Goal: Task Accomplishment & Management: Manage account settings

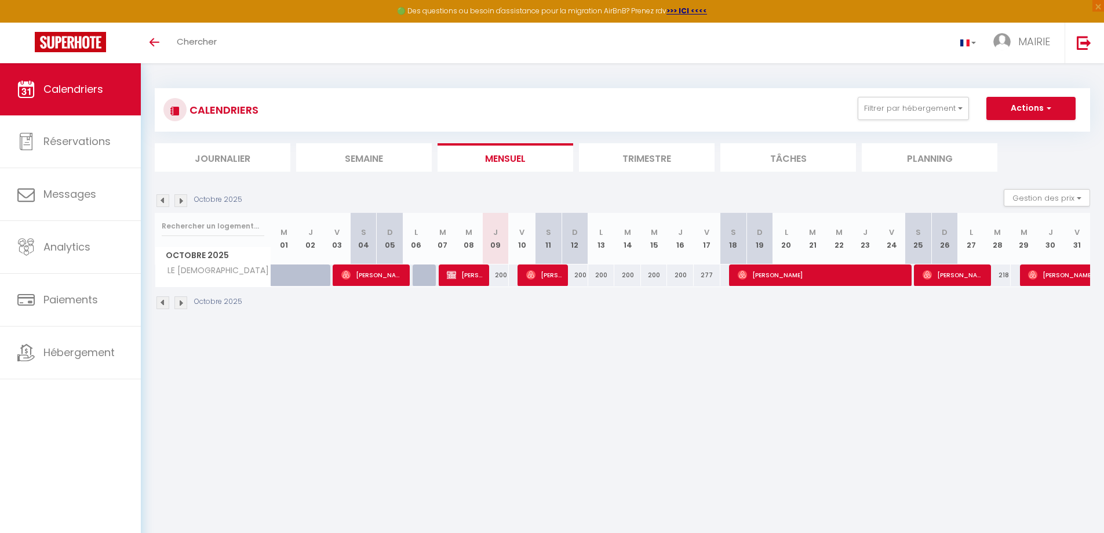
click at [181, 203] on img at bounding box center [180, 200] width 13 height 13
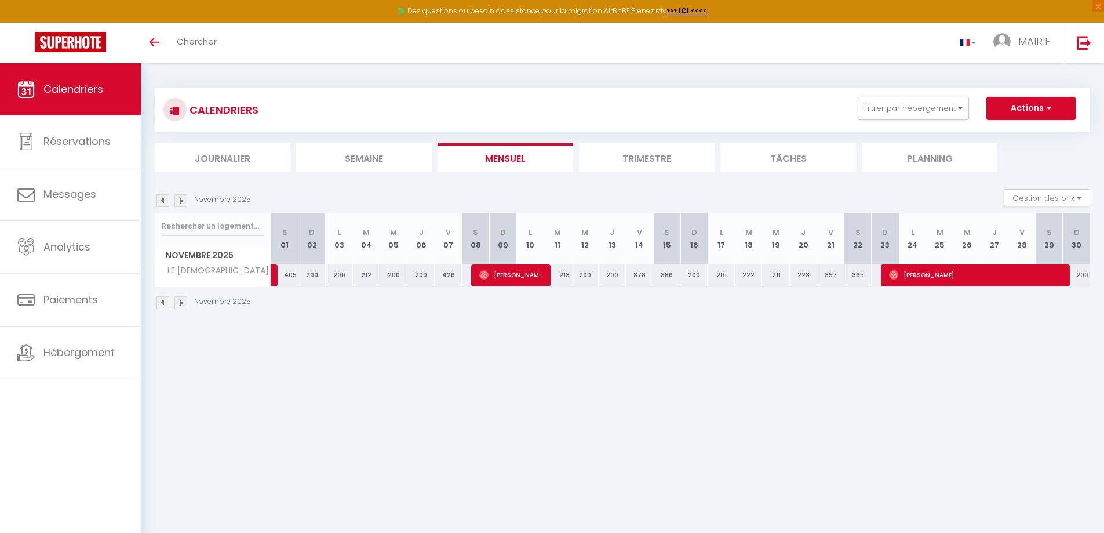
click at [178, 202] on img at bounding box center [180, 200] width 13 height 13
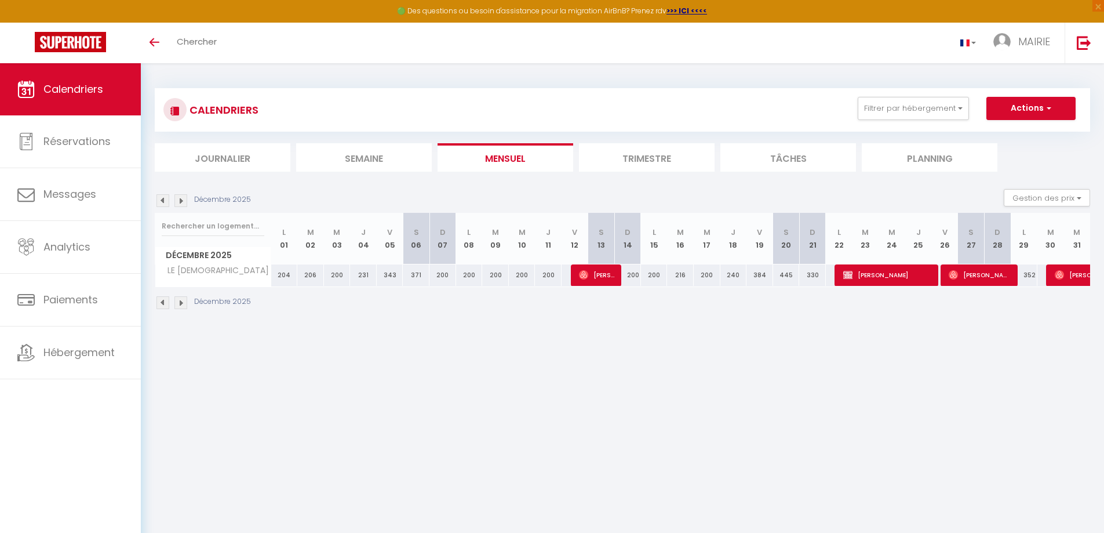
click at [181, 200] on img at bounding box center [180, 200] width 13 height 13
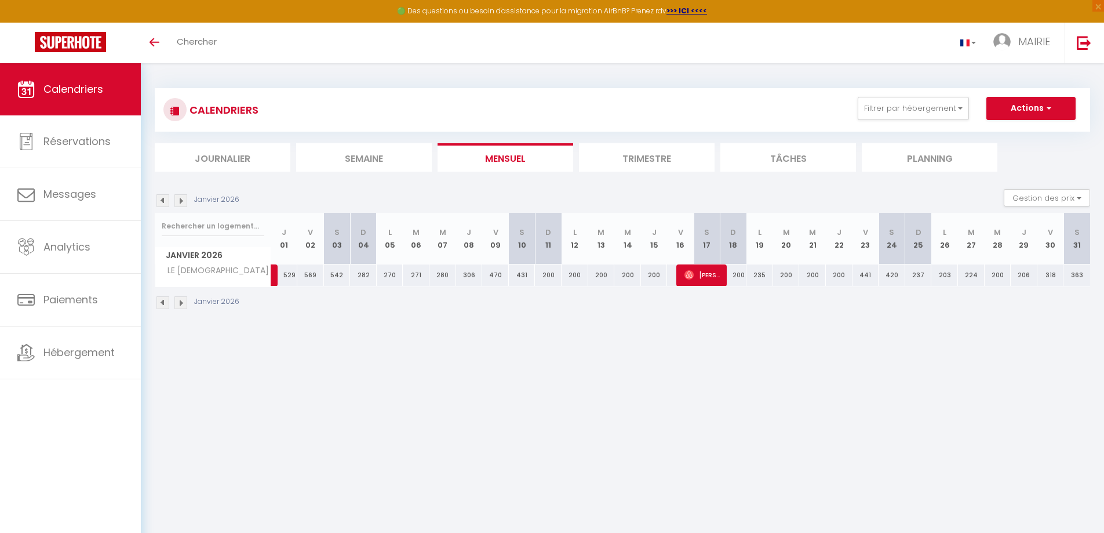
click at [179, 201] on img at bounding box center [180, 200] width 13 height 13
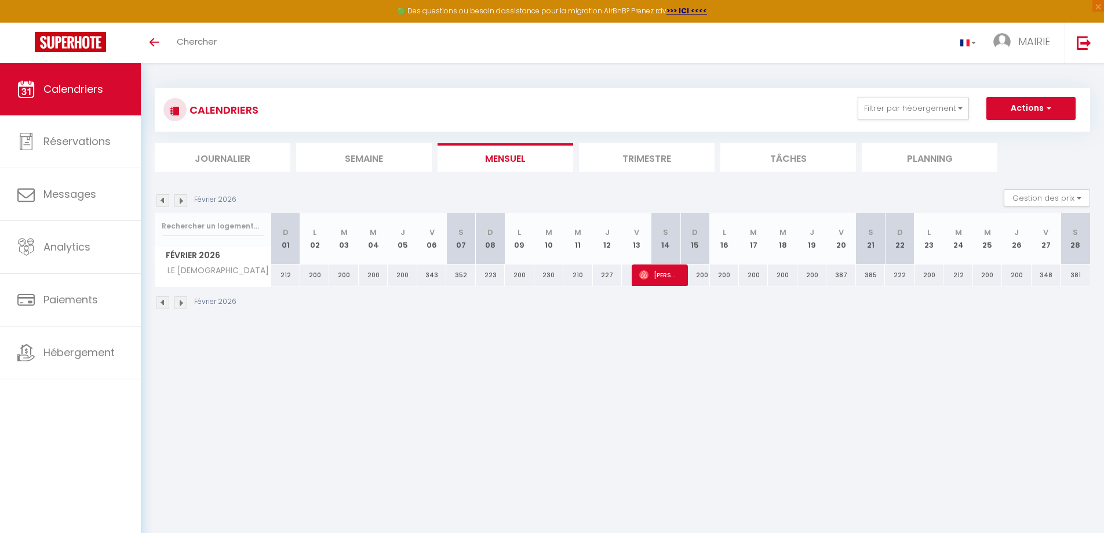
click at [163, 199] on img at bounding box center [162, 200] width 13 height 13
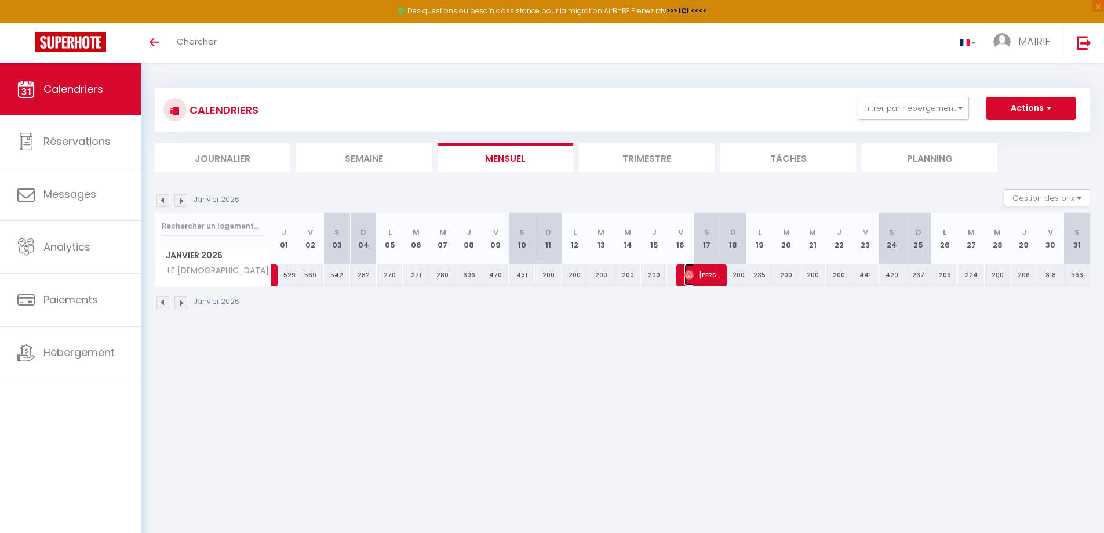
click at [707, 274] on span "[PERSON_NAME]" at bounding box center [702, 275] width 35 height 22
select select "OK"
select select "0"
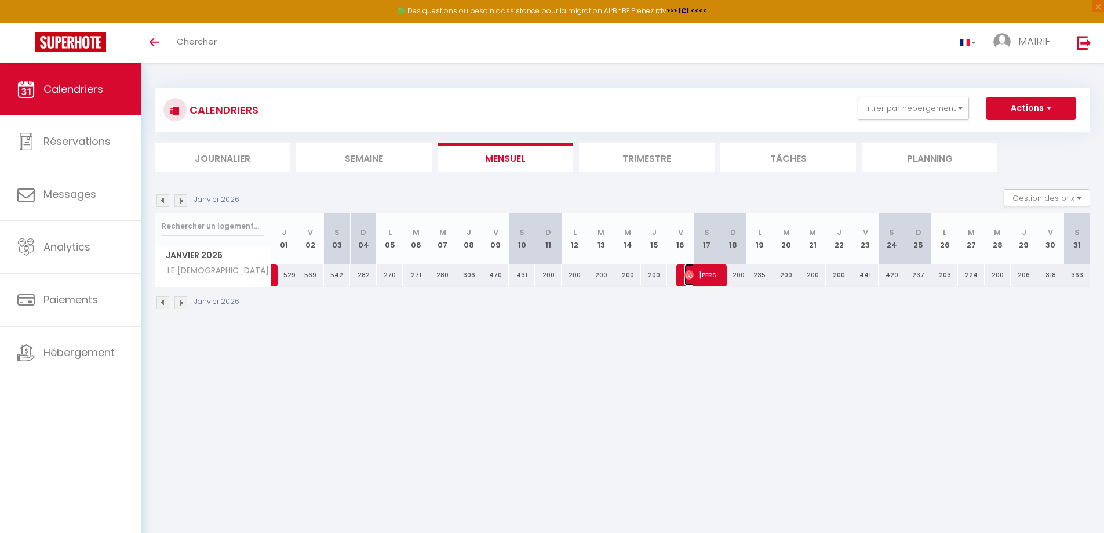
select select "1"
select select
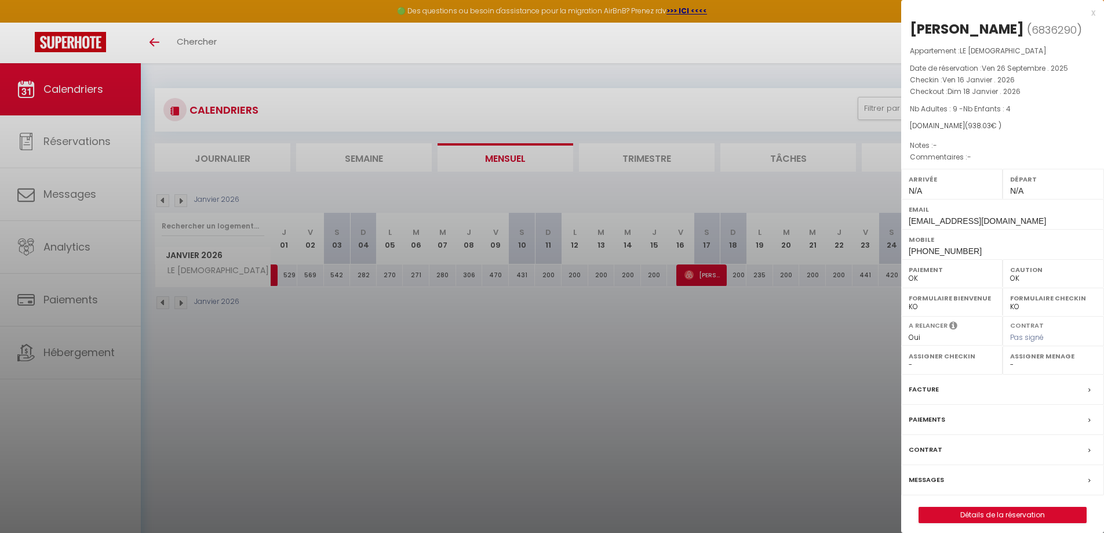
click at [691, 269] on div at bounding box center [552, 266] width 1104 height 533
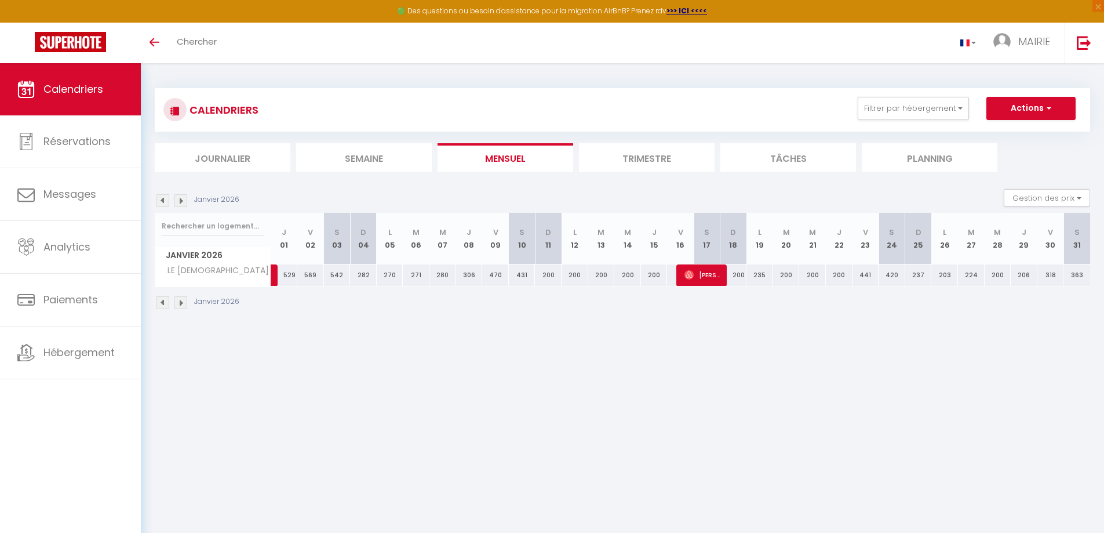
click at [180, 202] on img at bounding box center [180, 200] width 13 height 13
select select "0"
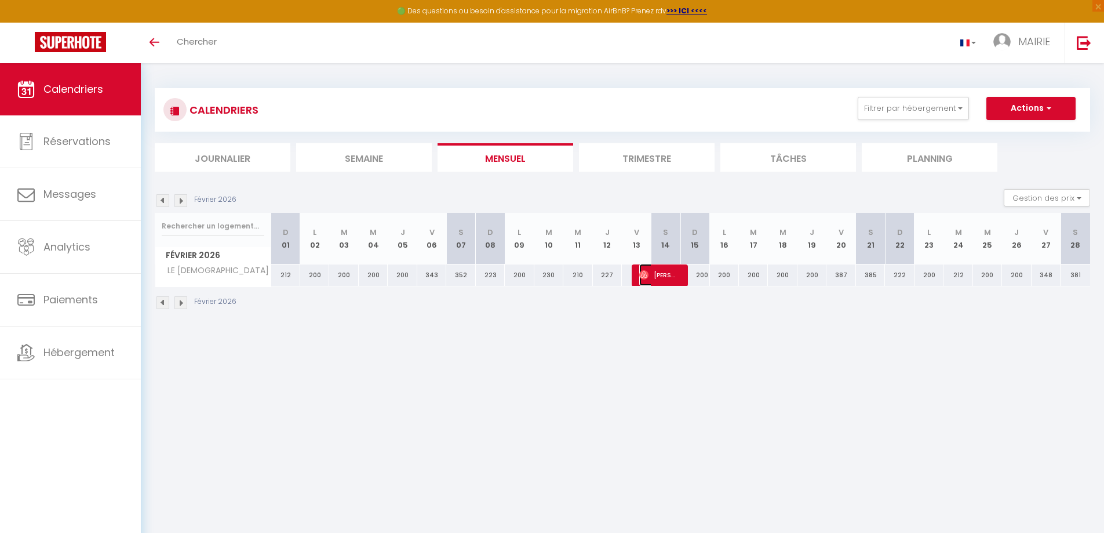
click at [661, 275] on span "[PERSON_NAME]" at bounding box center [658, 275] width 39 height 22
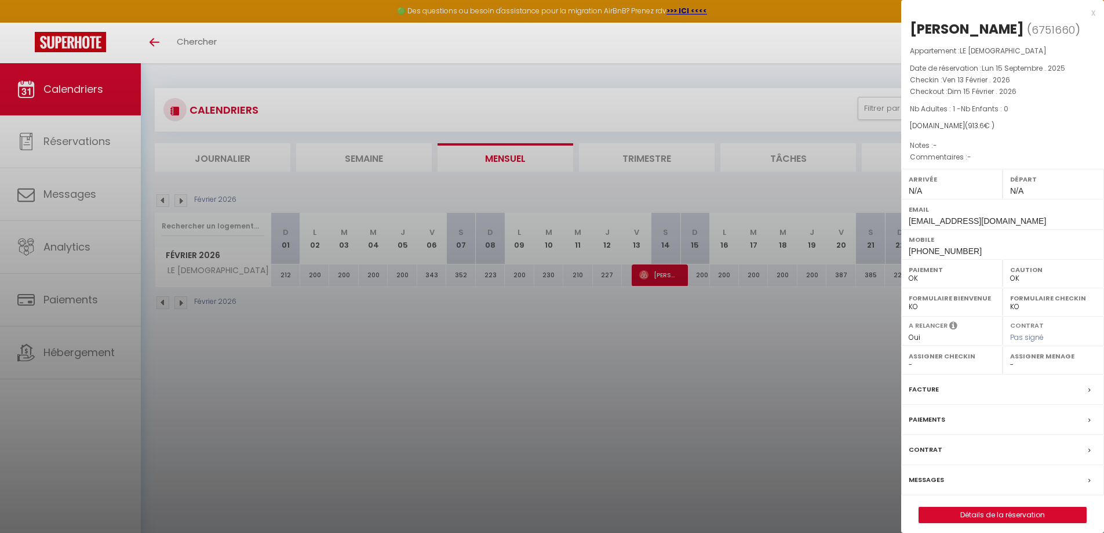
click at [650, 277] on div at bounding box center [552, 266] width 1104 height 533
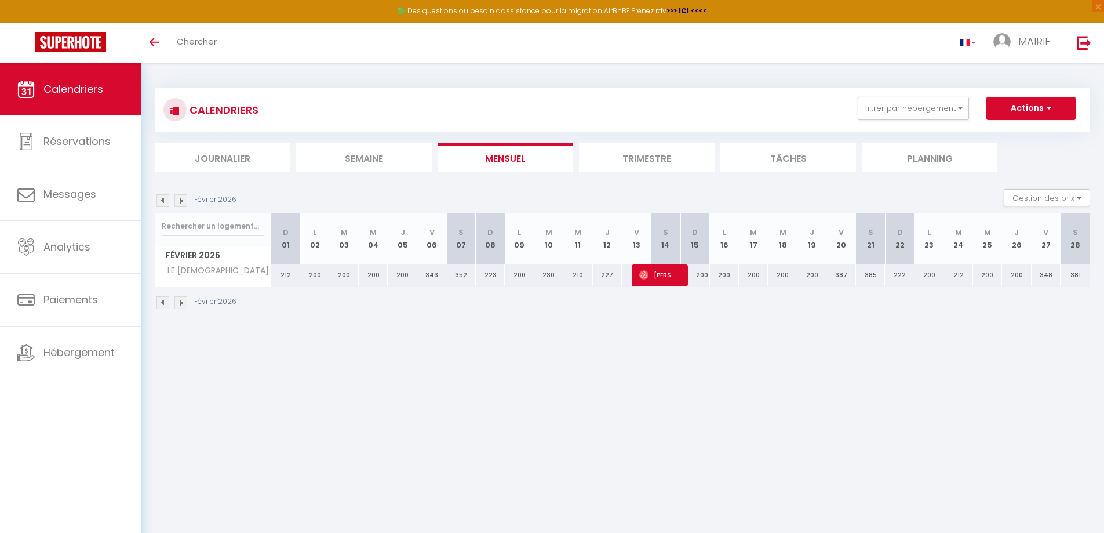
click at [180, 201] on img at bounding box center [180, 200] width 13 height 13
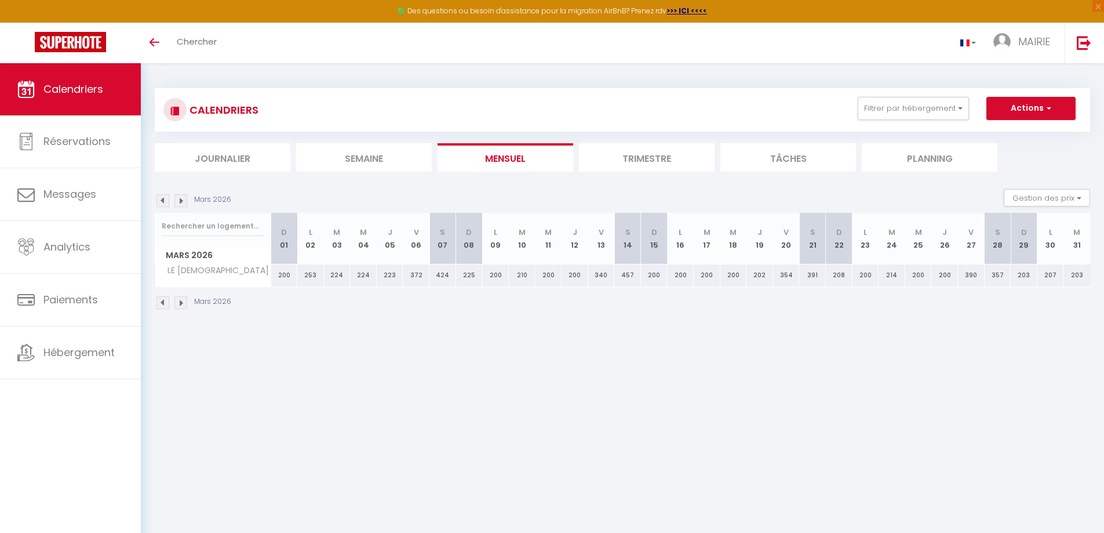
click at [181, 202] on img at bounding box center [180, 200] width 13 height 13
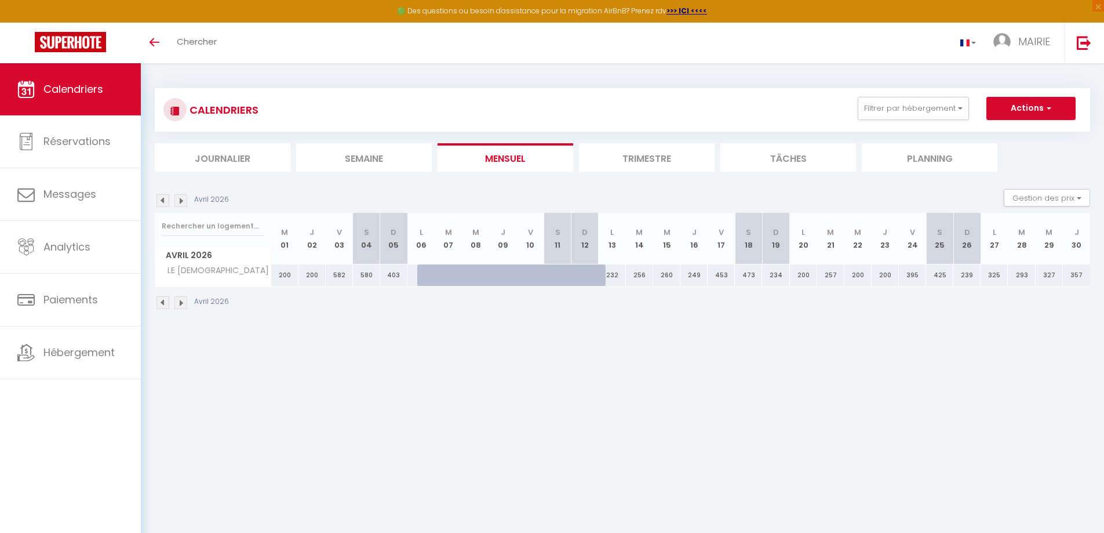
click at [523, 273] on div at bounding box center [529, 275] width 27 height 22
type input "455"
type input "Ven 10 Avril 2026"
type input "[PERSON_NAME] 11 Avril 2026"
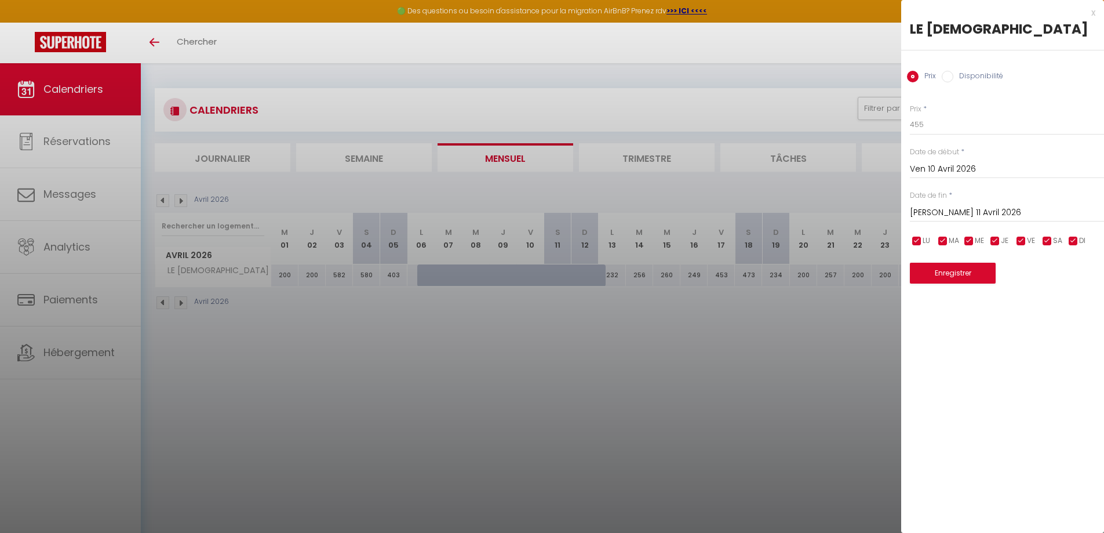
click at [529, 279] on div at bounding box center [552, 266] width 1104 height 533
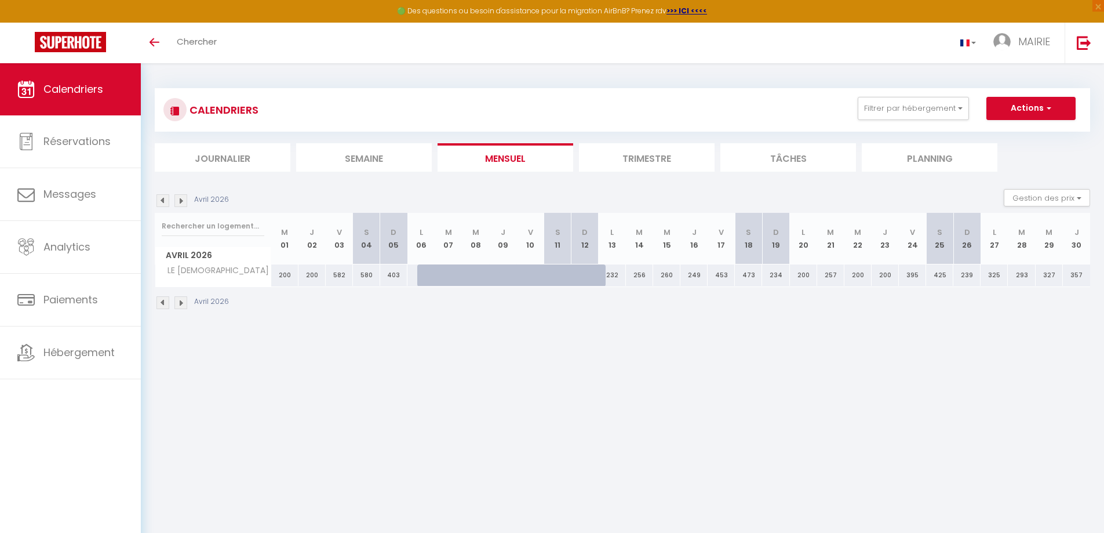
click at [185, 198] on img at bounding box center [180, 200] width 13 height 13
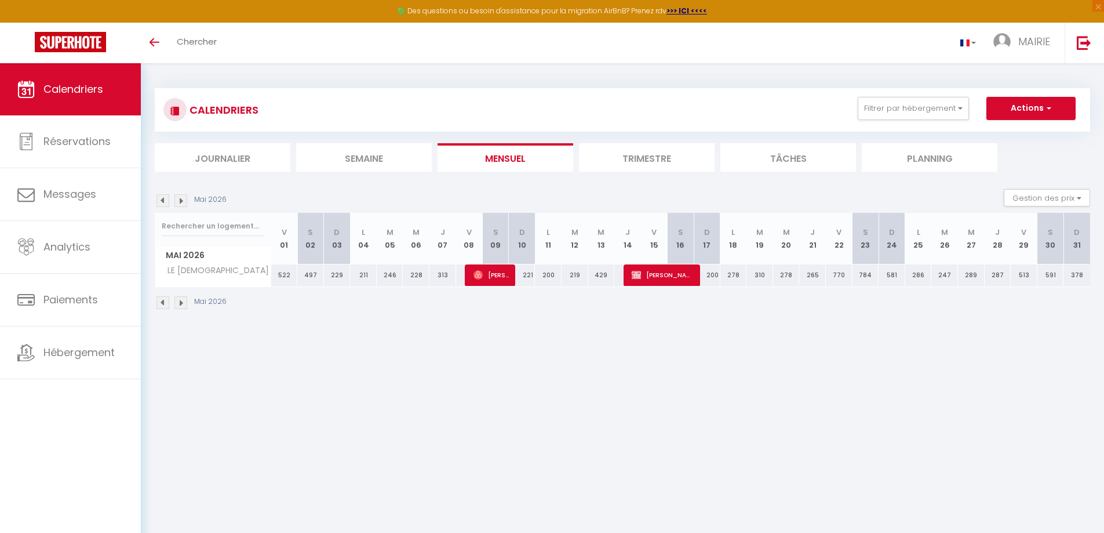
click at [182, 200] on img at bounding box center [180, 200] width 13 height 13
